Goal: Task Accomplishment & Management: Manage account settings

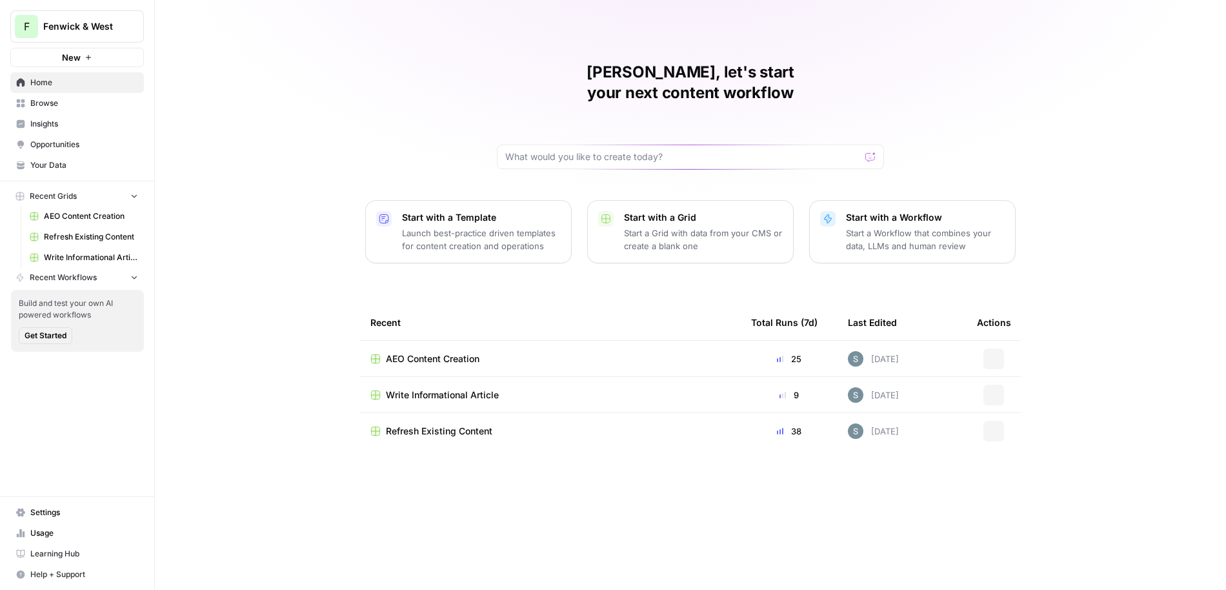
click at [86, 30] on span "Fenwick & West" at bounding box center [82, 26] width 78 height 13
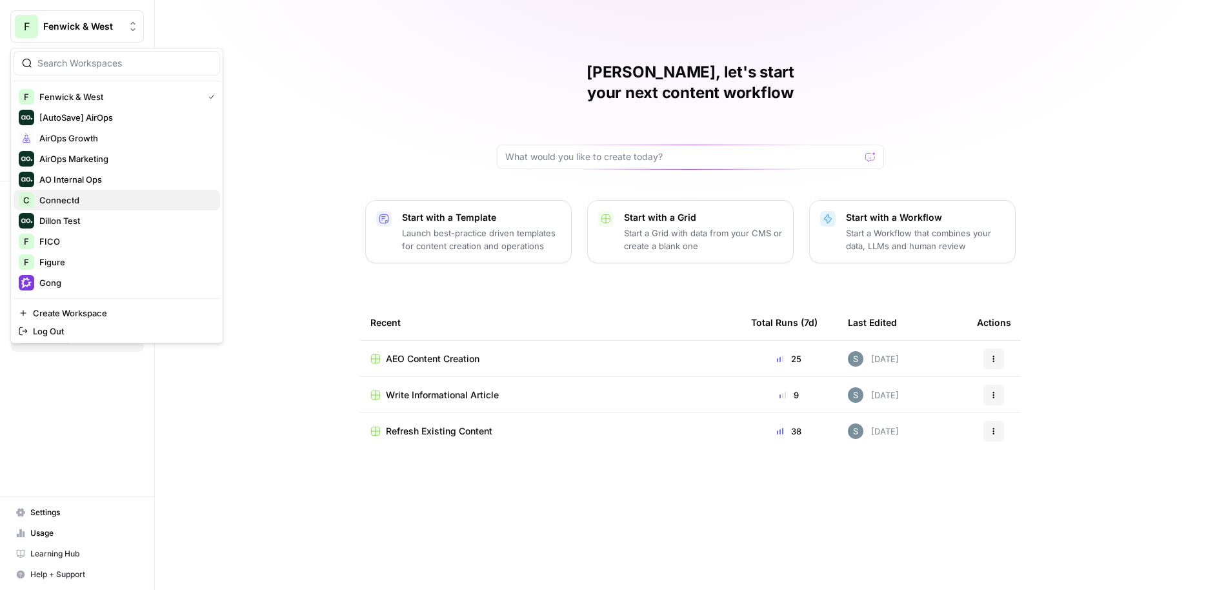
click at [98, 192] on div "C Connectd" at bounding box center [117, 199] width 196 height 15
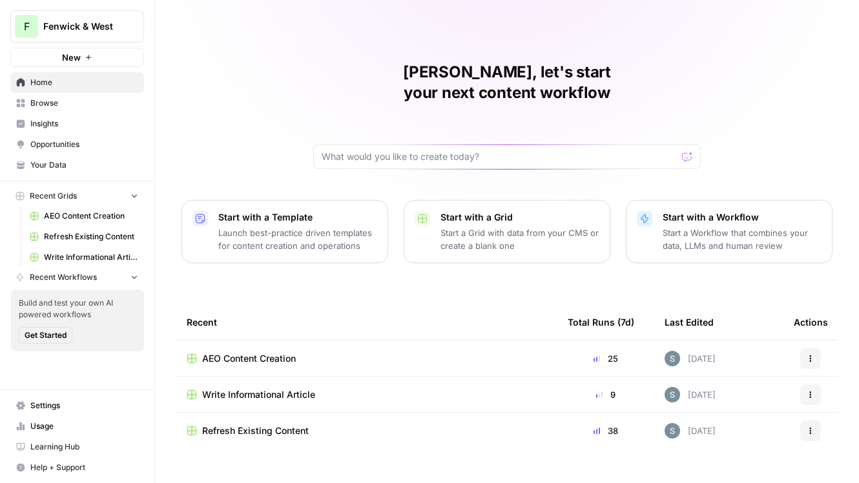
click at [110, 28] on span "Fenwick & West" at bounding box center [82, 26] width 78 height 13
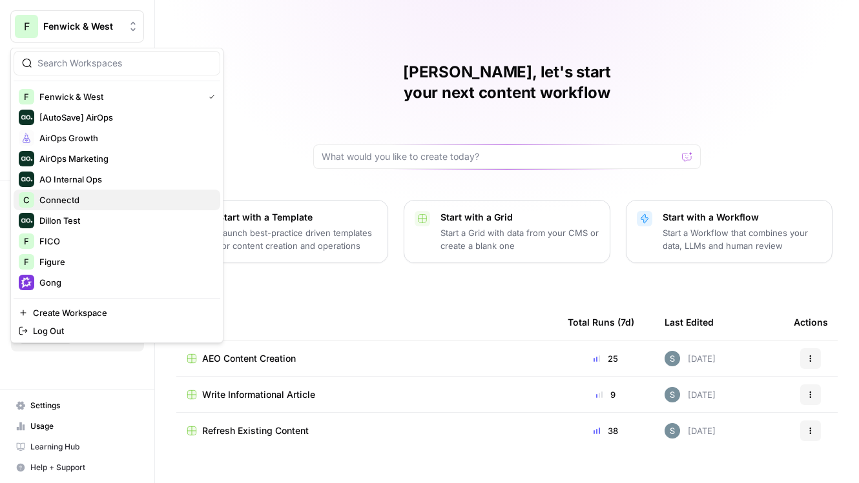
click at [71, 199] on span "Connectd" at bounding box center [124, 200] width 170 height 13
